Goal: Transaction & Acquisition: Purchase product/service

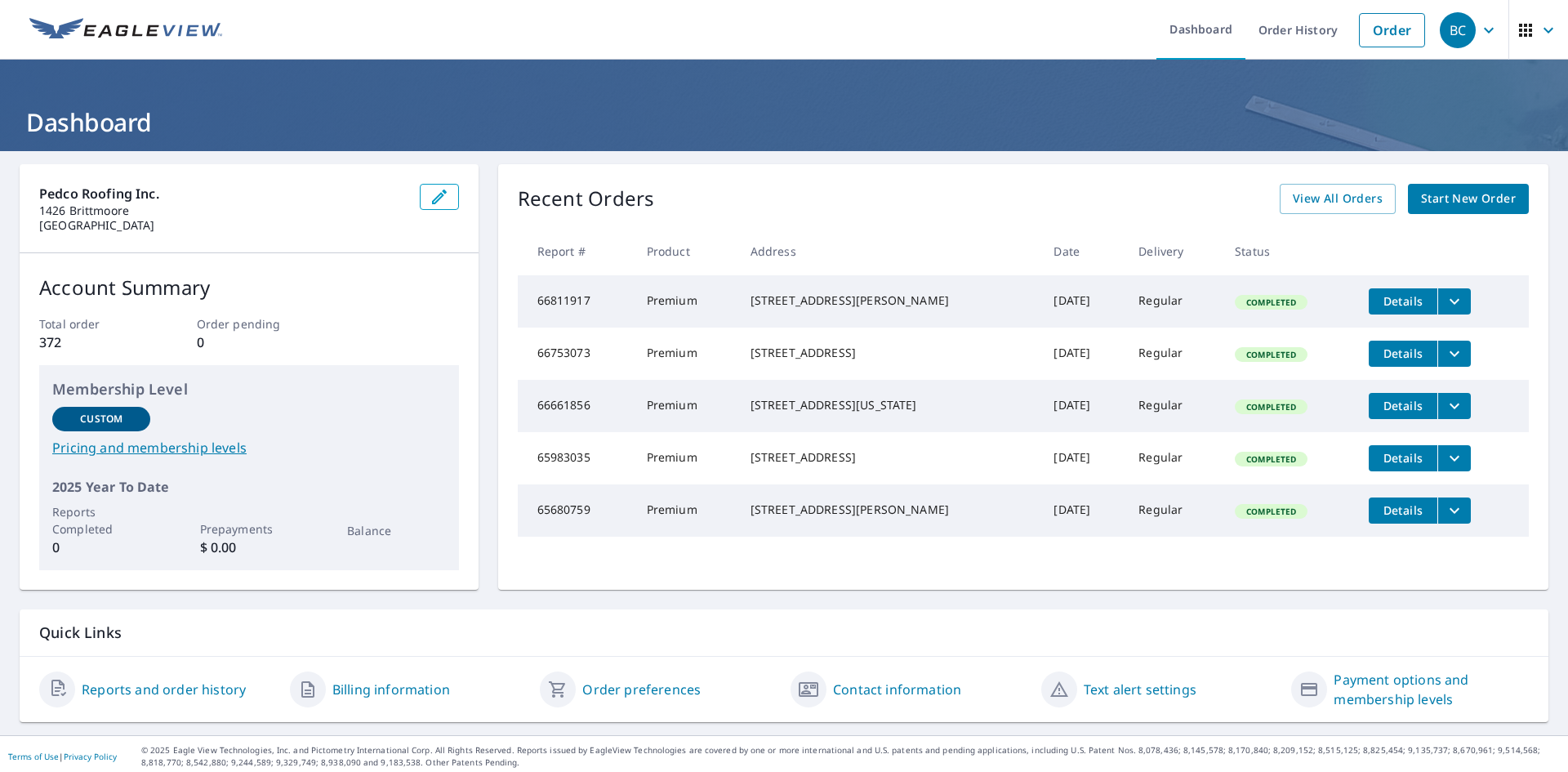
click at [1436, 197] on span "Start New Order" at bounding box center [1468, 198] width 95 height 20
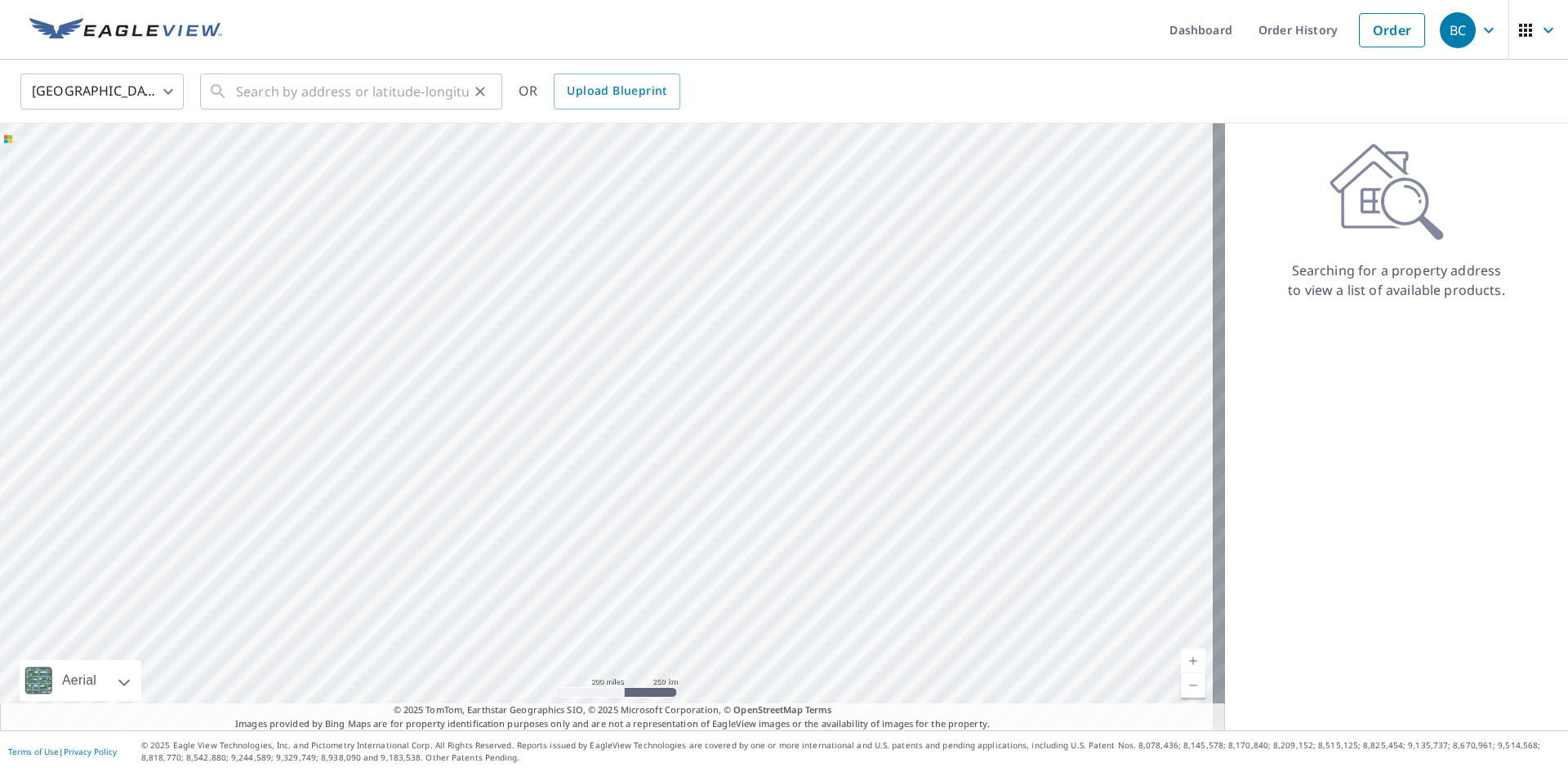
click at [230, 90] on div "​" at bounding box center [351, 92] width 302 height 36
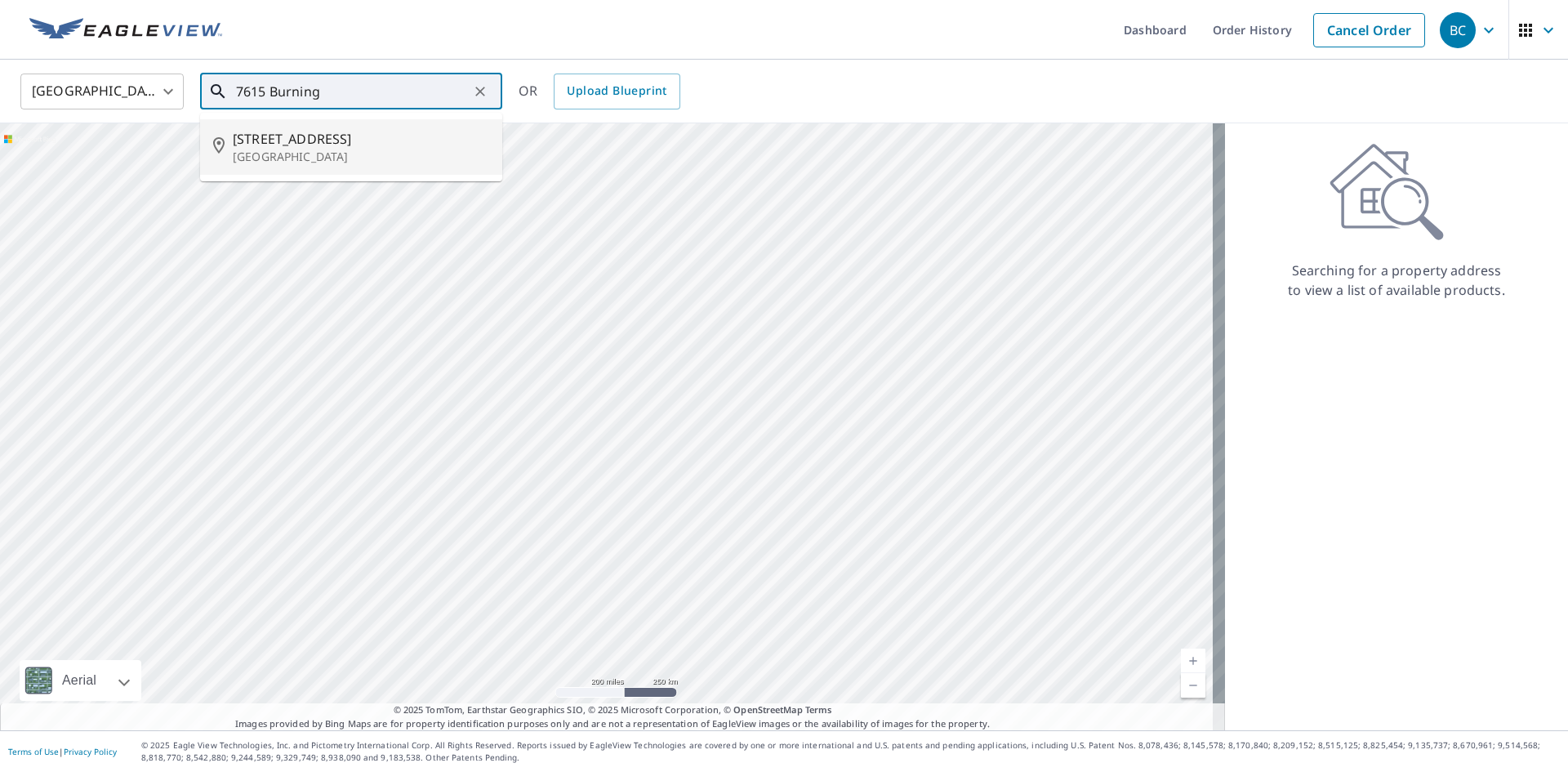
click at [344, 139] on span "[STREET_ADDRESS]" at bounding box center [361, 139] width 256 height 20
type input "[STREET_ADDRESS][PERSON_NAME]"
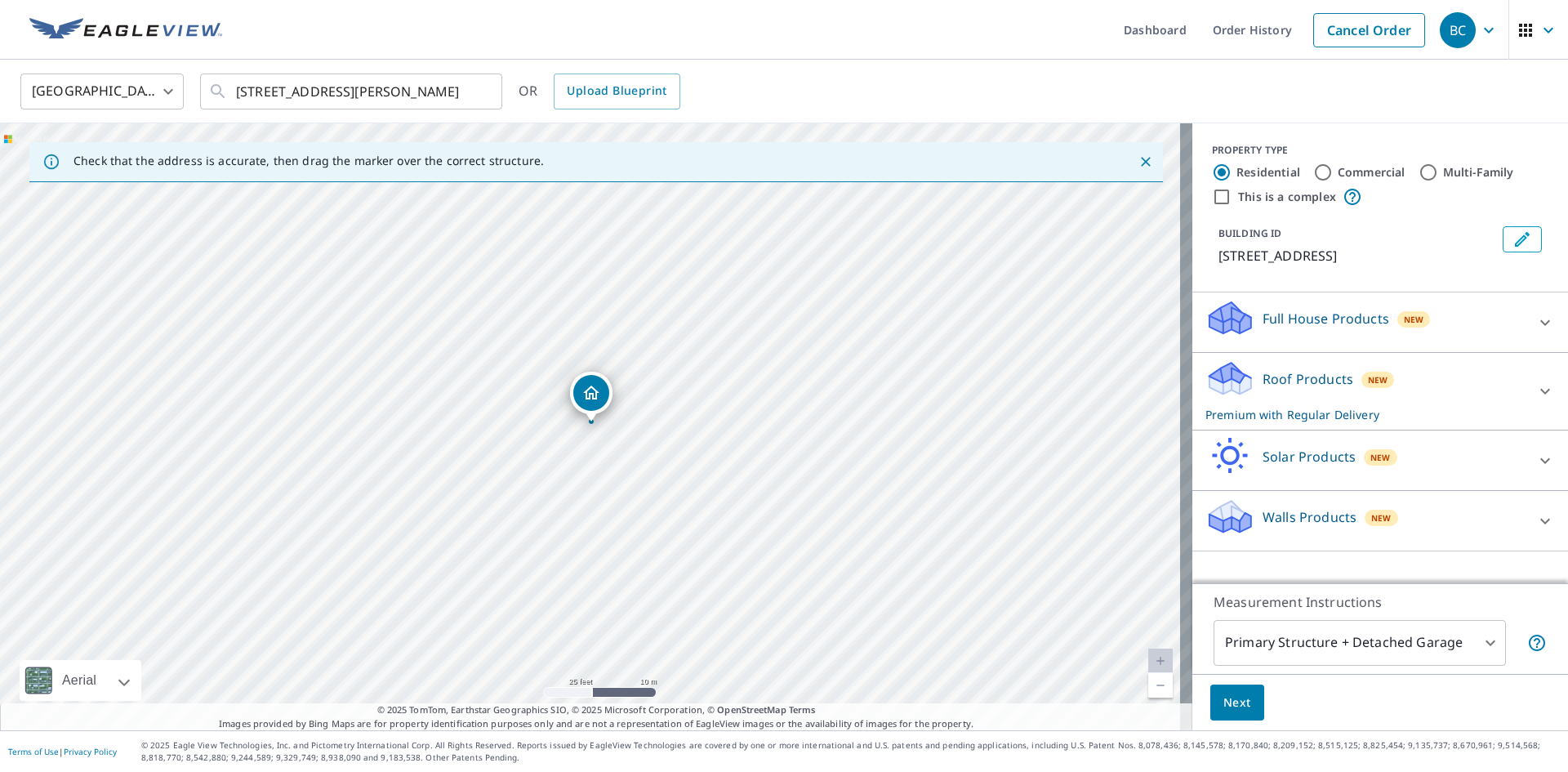
drag, startPoint x: 621, startPoint y: 527, endPoint x: 651, endPoint y: 315, distance: 214.1
click at [651, 315] on div "[STREET_ADDRESS][PERSON_NAME]" at bounding box center [596, 426] width 1192 height 607
drag, startPoint x: 642, startPoint y: 413, endPoint x: 649, endPoint y: 328, distance: 85.3
click at [649, 328] on div "[STREET_ADDRESS][PERSON_NAME]" at bounding box center [596, 426] width 1192 height 607
click at [1232, 697] on span "Next" at bounding box center [1237, 702] width 28 height 20
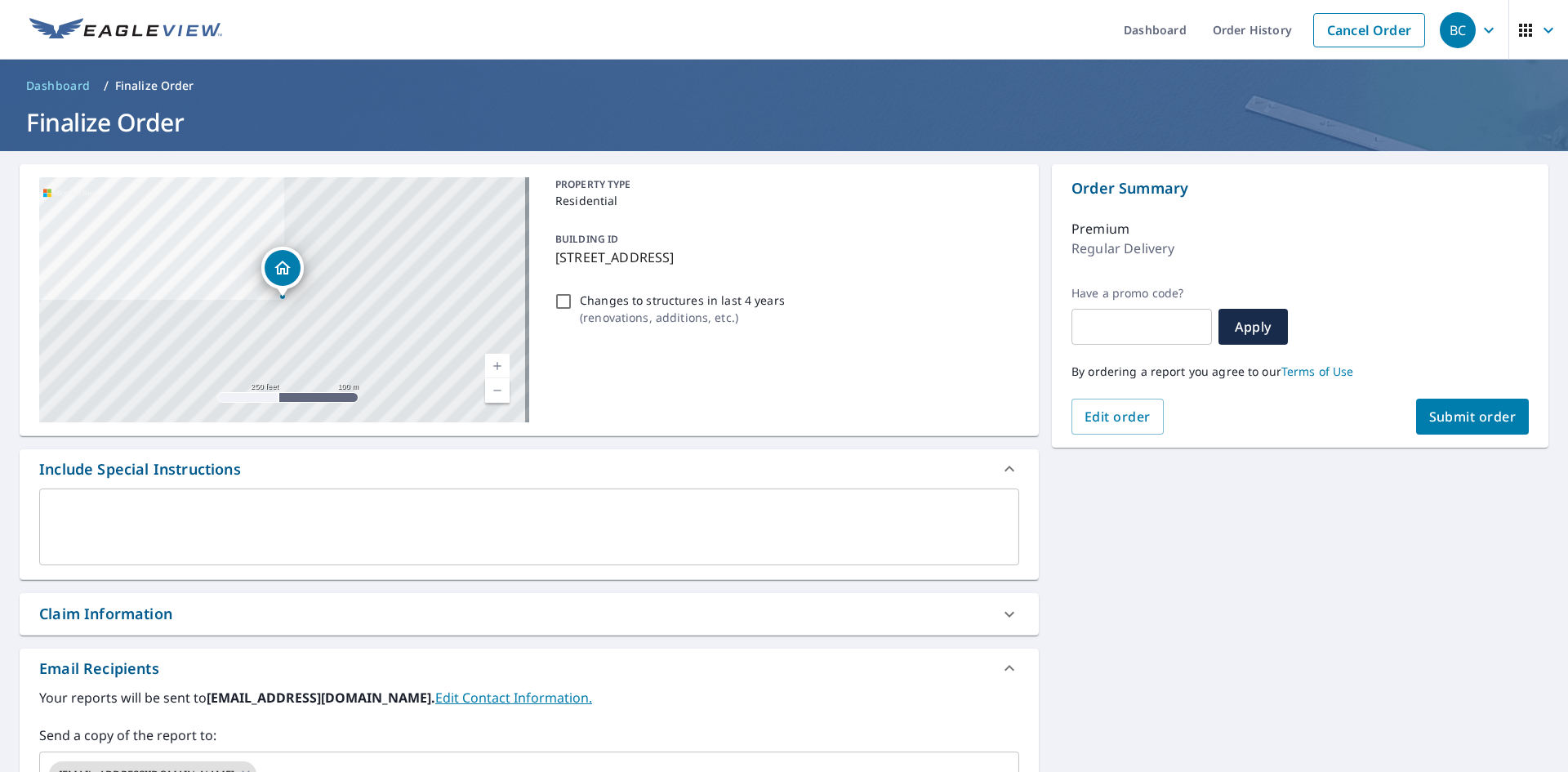
click at [1454, 414] on span "Submit order" at bounding box center [1473, 416] width 88 height 18
